Goal: Task Accomplishment & Management: Use online tool/utility

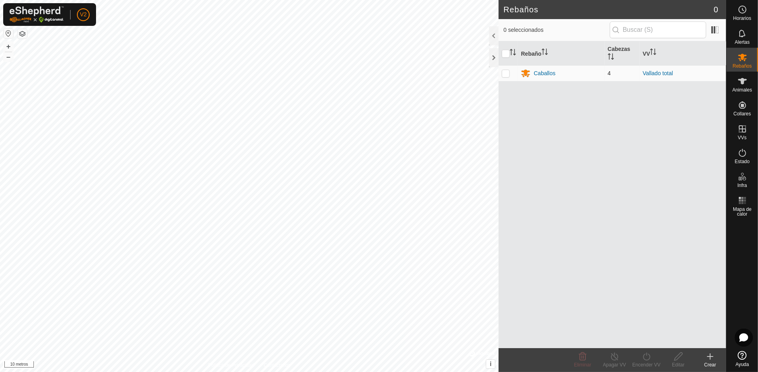
click at [508, 72] on p-checkbox at bounding box center [506, 73] width 8 height 6
checkbox input "true"
click at [541, 77] on div "Caballos" at bounding box center [561, 74] width 80 height 10
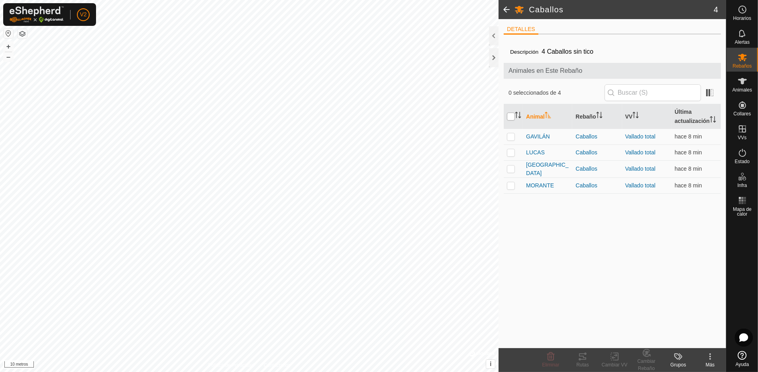
click at [508, 117] on input "checkbox" at bounding box center [511, 117] width 8 height 8
checkbox input "true"
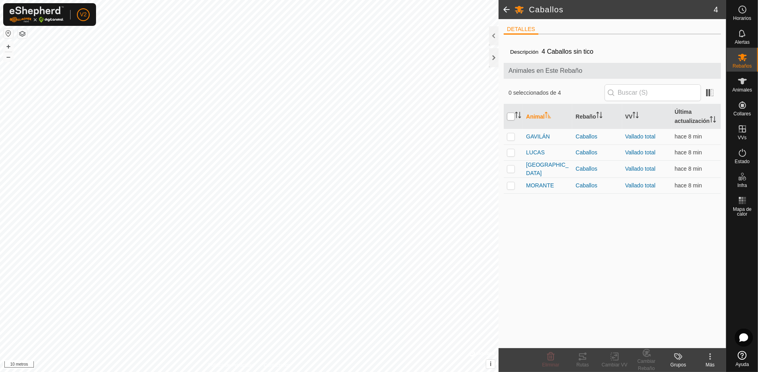
checkbox input "true"
click at [580, 359] on icon at bounding box center [583, 357] width 10 height 10
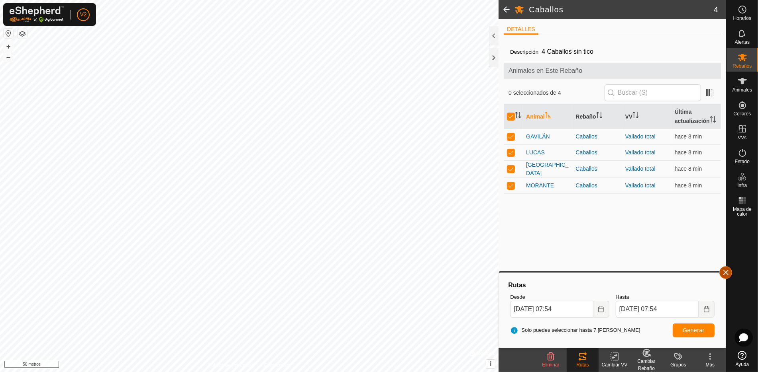
click at [722, 274] on button "button" at bounding box center [725, 273] width 13 height 13
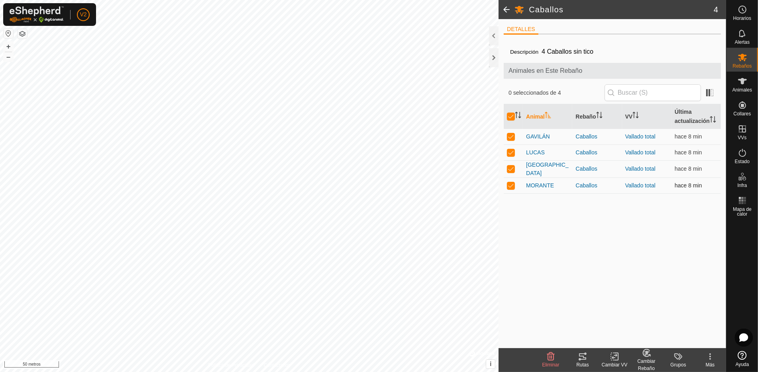
click at [512, 189] on td at bounding box center [513, 186] width 19 height 16
checkbox input "false"
click at [511, 170] on p-checkbox at bounding box center [511, 169] width 8 height 6
checkbox input "false"
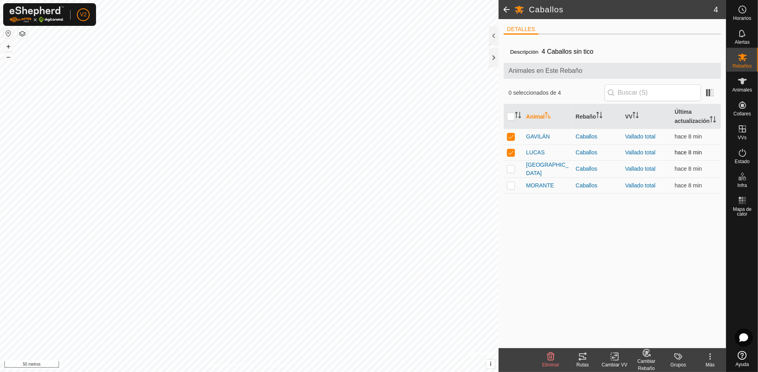
click at [512, 151] on p-checkbox at bounding box center [511, 152] width 8 height 6
checkbox input "false"
click at [510, 135] on p-checkbox at bounding box center [511, 136] width 8 height 6
checkbox input "false"
click at [513, 184] on p-checkbox at bounding box center [511, 185] width 8 height 6
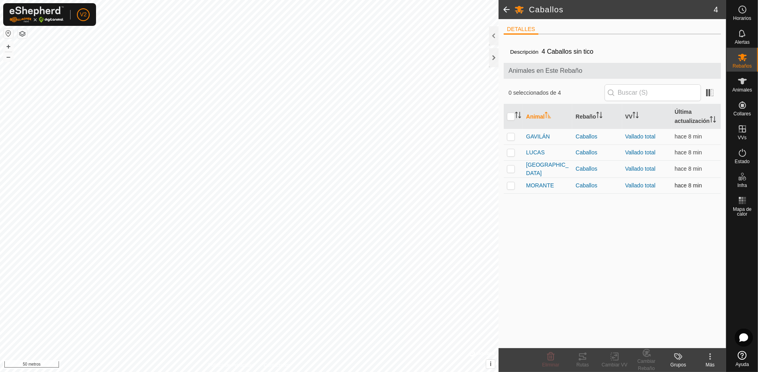
checkbox input "true"
click at [576, 359] on tracks-svg-icon at bounding box center [582, 357] width 32 height 10
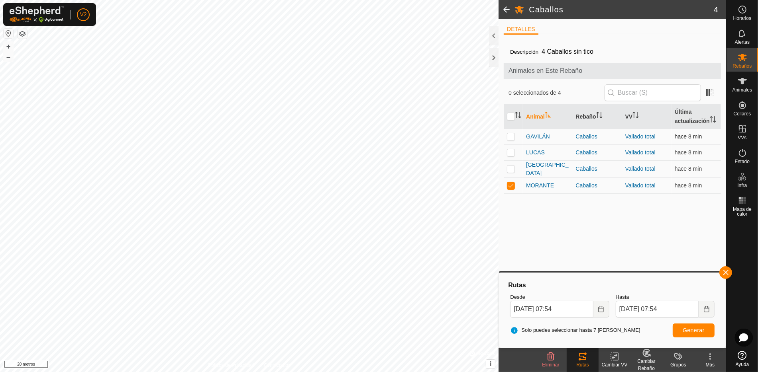
click at [510, 135] on p-checkbox at bounding box center [511, 136] width 8 height 6
checkbox input "true"
click at [512, 180] on td at bounding box center [513, 186] width 19 height 16
checkbox input "false"
click at [695, 327] on font "Generar" at bounding box center [693, 330] width 22 height 6
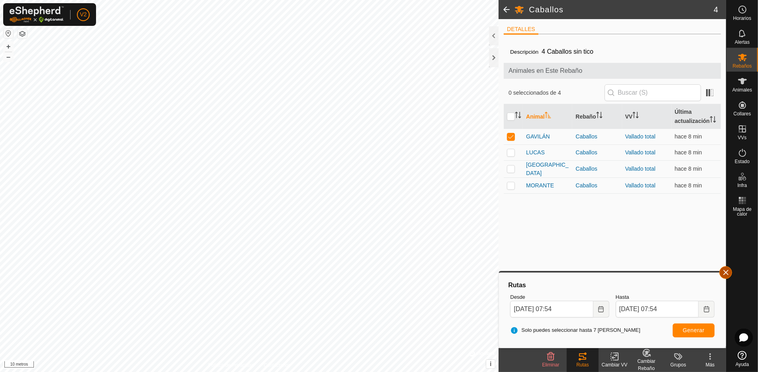
click at [730, 276] on button "button" at bounding box center [725, 273] width 13 height 13
